Goal: Task Accomplishment & Management: Use online tool/utility

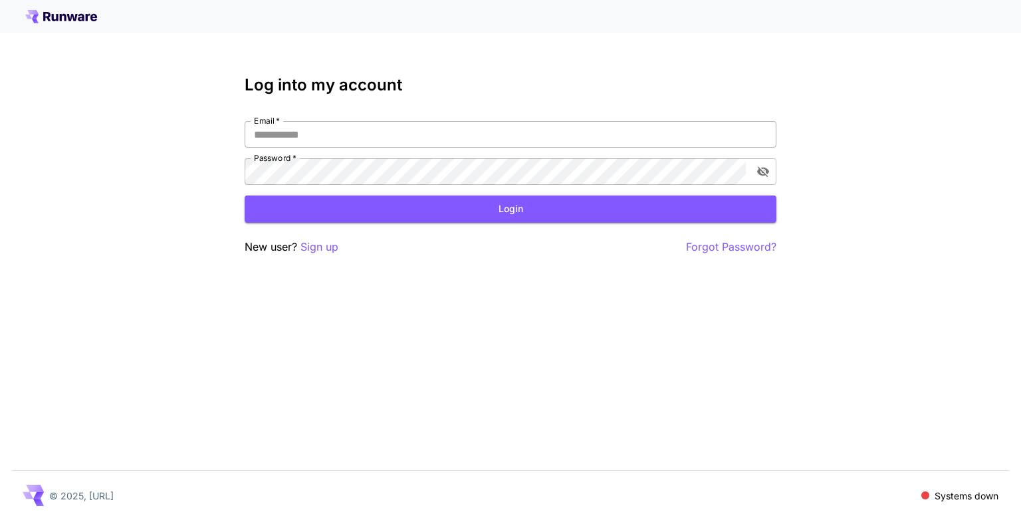
click at [336, 126] on input "Email   *" at bounding box center [511, 134] width 532 height 27
type input "**********"
click at [328, 212] on button "Login" at bounding box center [511, 208] width 532 height 27
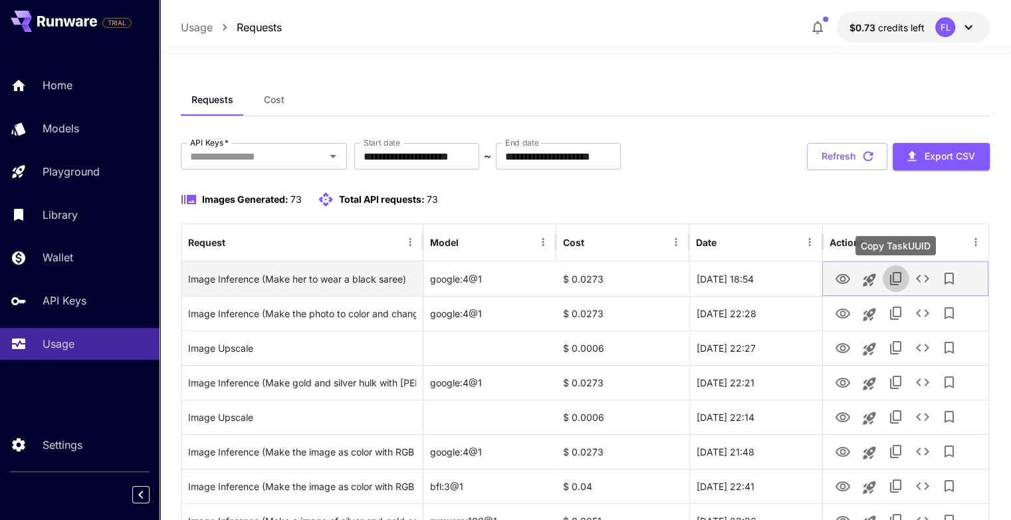
click at [895, 275] on icon "Copy TaskUUID" at bounding box center [896, 278] width 16 height 16
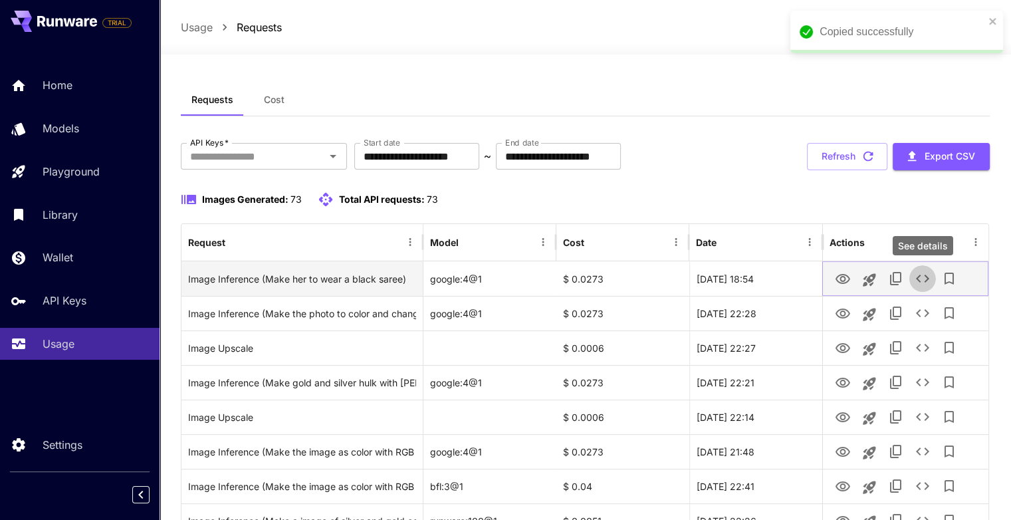
click at [912, 278] on button "See details" at bounding box center [922, 278] width 27 height 27
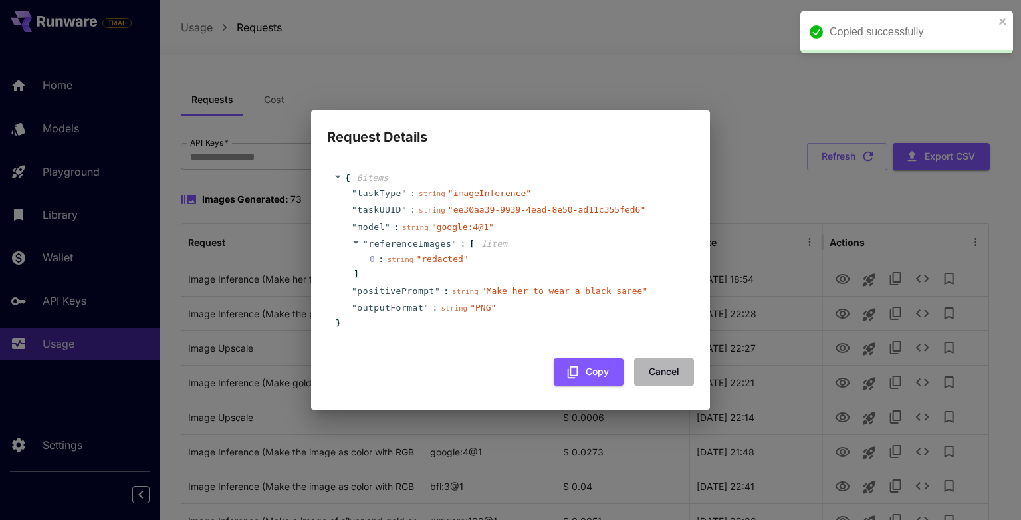
click at [668, 375] on button "Cancel" at bounding box center [664, 371] width 60 height 27
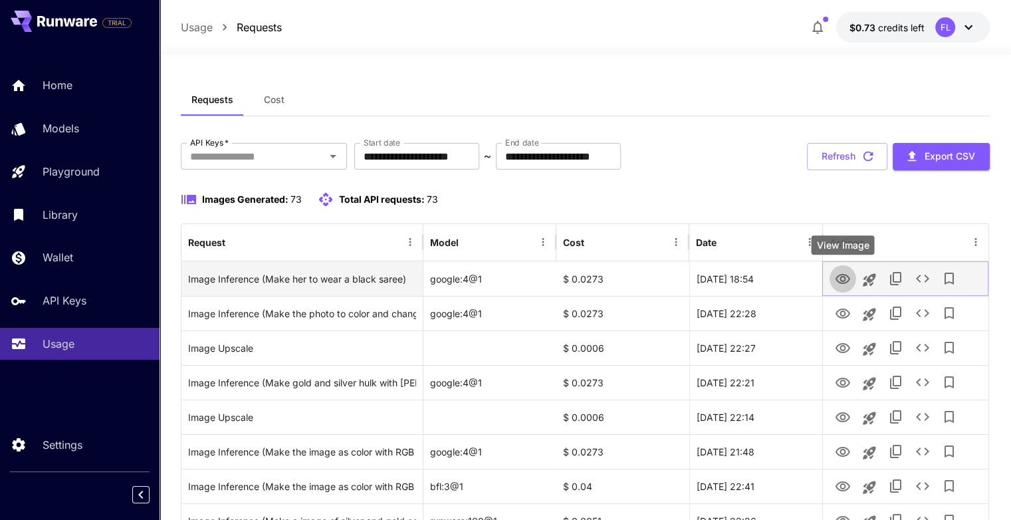
click at [829, 278] on button "View Image" at bounding box center [842, 277] width 27 height 27
click at [843, 282] on icon "View Image" at bounding box center [842, 279] width 15 height 10
